Goal: Use online tool/utility: Utilize a website feature to perform a specific function

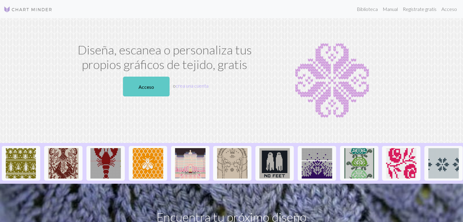
click at [142, 87] on font "Acceso" at bounding box center [147, 87] width 16 height 6
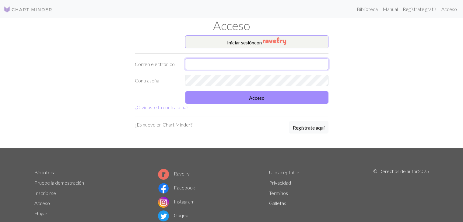
click at [236, 63] on input "text" at bounding box center [256, 64] width 143 height 12
type input "aliciaalmazan17@gmail.com"
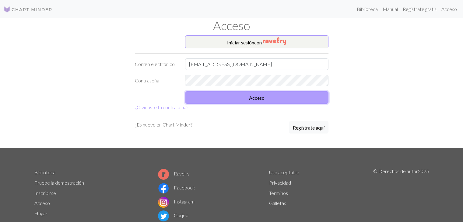
click at [219, 99] on button "Acceso" at bounding box center [256, 97] width 143 height 12
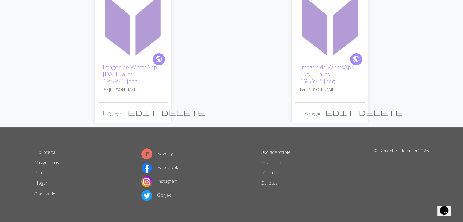
scroll to position [60, 0]
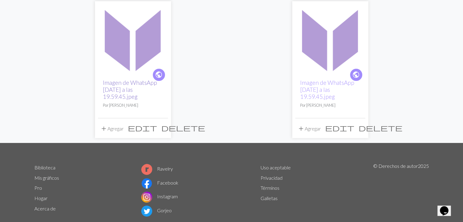
click at [112, 91] on font "Imagen de WhatsApp 2025-08-31 a las 19.59.45.jpeg" at bounding box center [130, 89] width 54 height 21
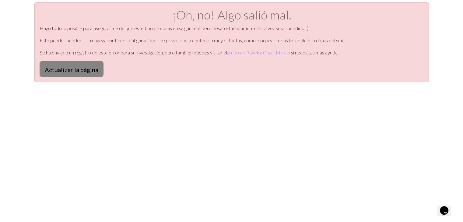
click at [47, 65] on font "Actualizar la página" at bounding box center [72, 68] width 54 height 7
click at [68, 71] on font "Actualizar la página" at bounding box center [72, 69] width 54 height 7
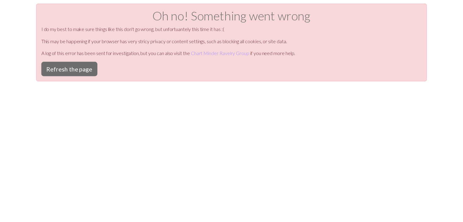
scroll to position [2, 0]
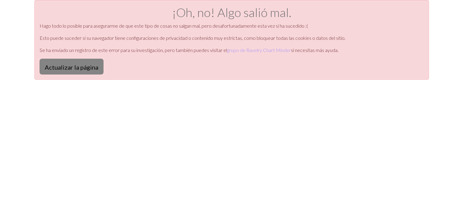
click at [78, 66] on font "Actualizar la página" at bounding box center [72, 67] width 54 height 7
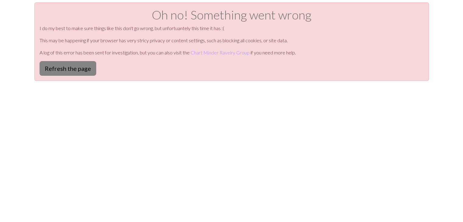
click at [73, 69] on button "Refresh the page" at bounding box center [68, 68] width 57 height 15
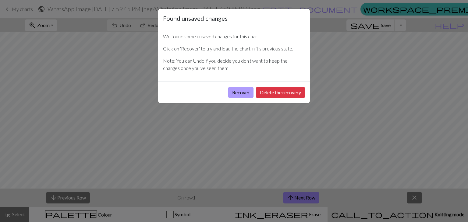
click at [235, 97] on button "Recover" at bounding box center [240, 93] width 25 height 12
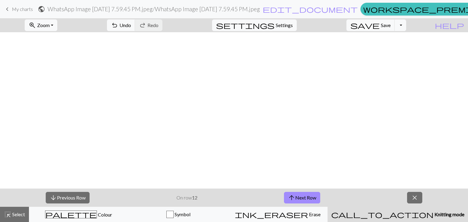
scroll to position [411, 0]
click at [50, 198] on span "arrow_downward" at bounding box center [53, 198] width 7 height 9
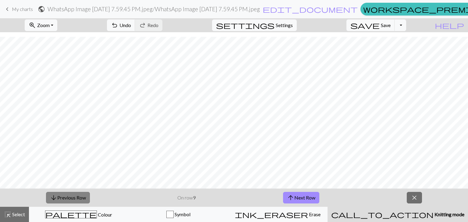
click at [50, 198] on span "arrow_downward" at bounding box center [53, 198] width 7 height 9
click at [293, 200] on span "arrow_upward" at bounding box center [290, 198] width 7 height 9
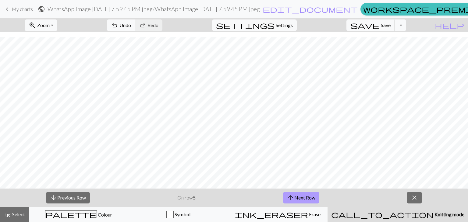
click at [307, 202] on button "arrow_upward Next Row" at bounding box center [301, 198] width 36 height 12
click at [296, 201] on button "arrow_upward Next Row" at bounding box center [301, 198] width 36 height 12
click at [313, 200] on button "arrow_upward Next Row" at bounding box center [301, 198] width 36 height 12
click at [312, 198] on button "arrow_upward Next Row" at bounding box center [301, 198] width 36 height 12
click at [300, 198] on button "arrow_upward Next Row" at bounding box center [301, 198] width 36 height 12
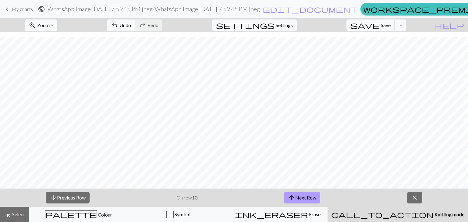
click at [296, 196] on button "arrow_upward Next Row" at bounding box center [302, 198] width 36 height 12
click at [299, 198] on button "arrow_upward Next Row" at bounding box center [302, 198] width 36 height 12
click at [304, 195] on button "arrow_upward Next Row" at bounding box center [302, 198] width 36 height 12
drag, startPoint x: 296, startPoint y: 206, endPoint x: 289, endPoint y: 200, distance: 9.0
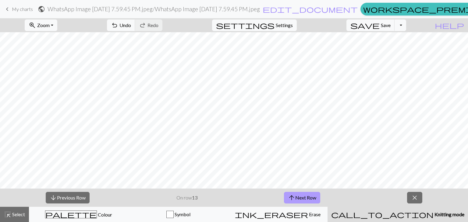
click at [289, 200] on div "arrow_downward Previous Row On row 13 arrow_upward Next Row close" at bounding box center [234, 198] width 468 height 18
click at [289, 200] on span "arrow_upward" at bounding box center [291, 198] width 7 height 9
click at [308, 199] on button "arrow_upward Next Row" at bounding box center [302, 198] width 36 height 12
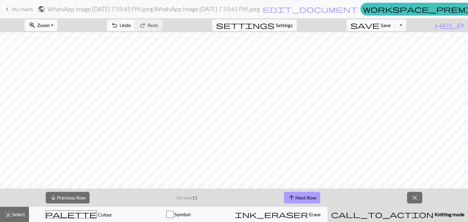
click at [312, 198] on button "arrow_upward Next Row" at bounding box center [302, 198] width 36 height 12
